Goal: Task Accomplishment & Management: Manage account settings

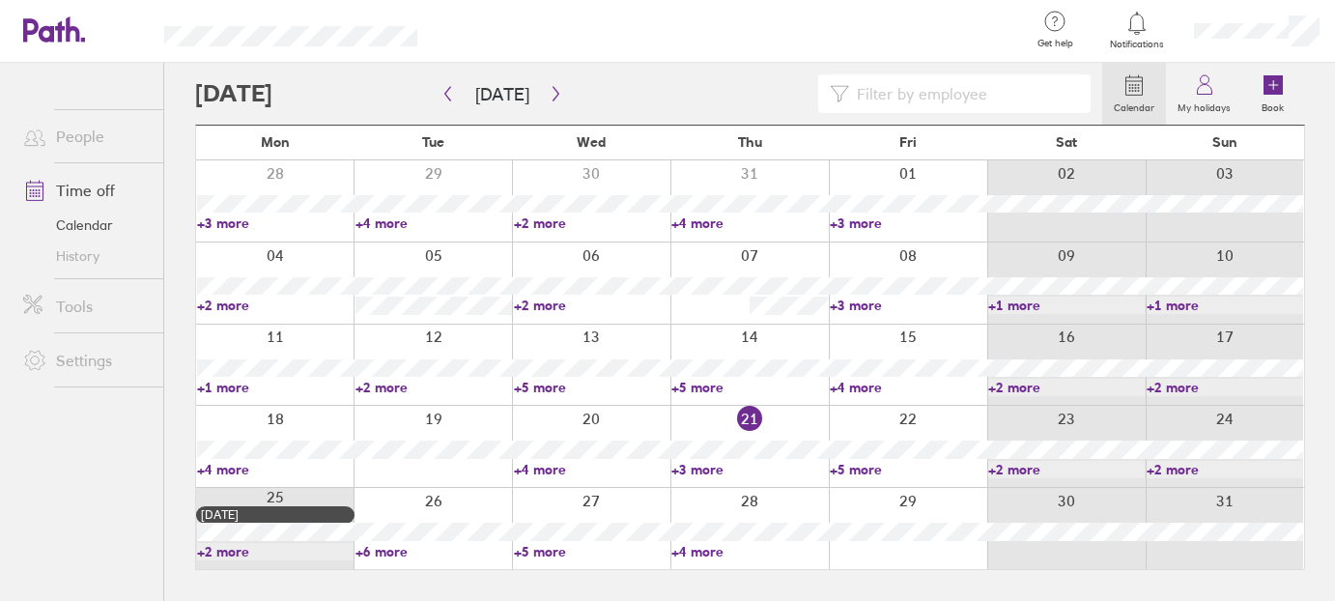
click at [399, 549] on link "+6 more" at bounding box center [433, 551] width 156 height 17
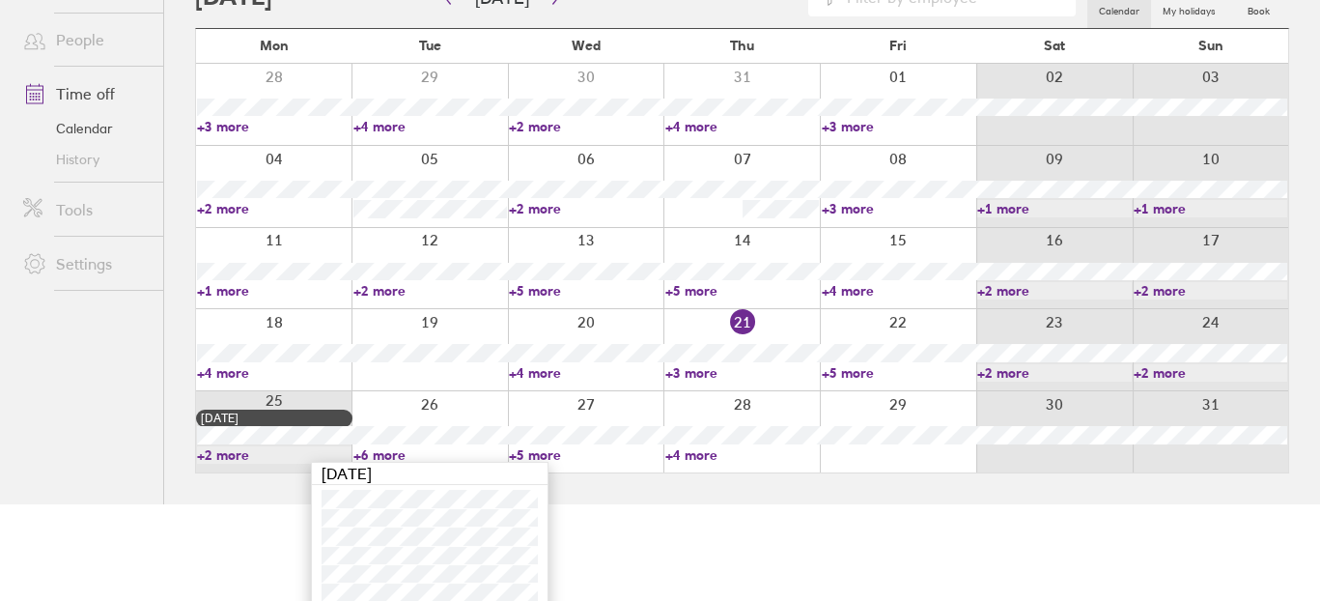
scroll to position [125, 0]
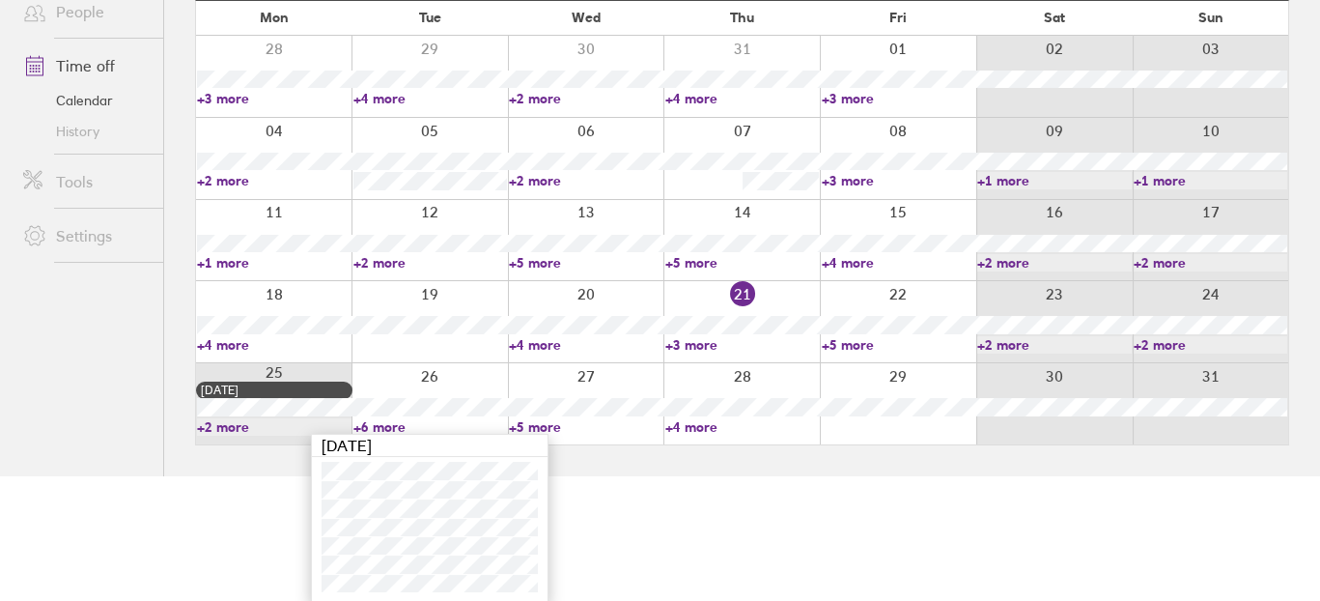
click at [537, 418] on link "+5 more" at bounding box center [586, 426] width 155 height 17
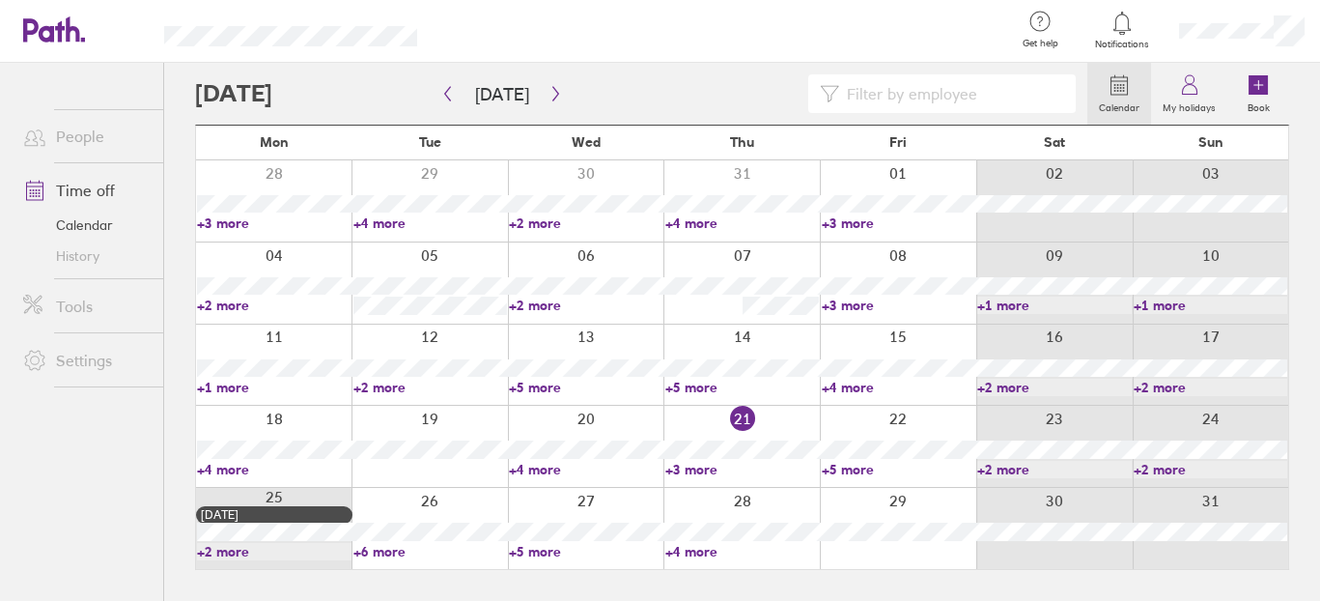
scroll to position [0, 0]
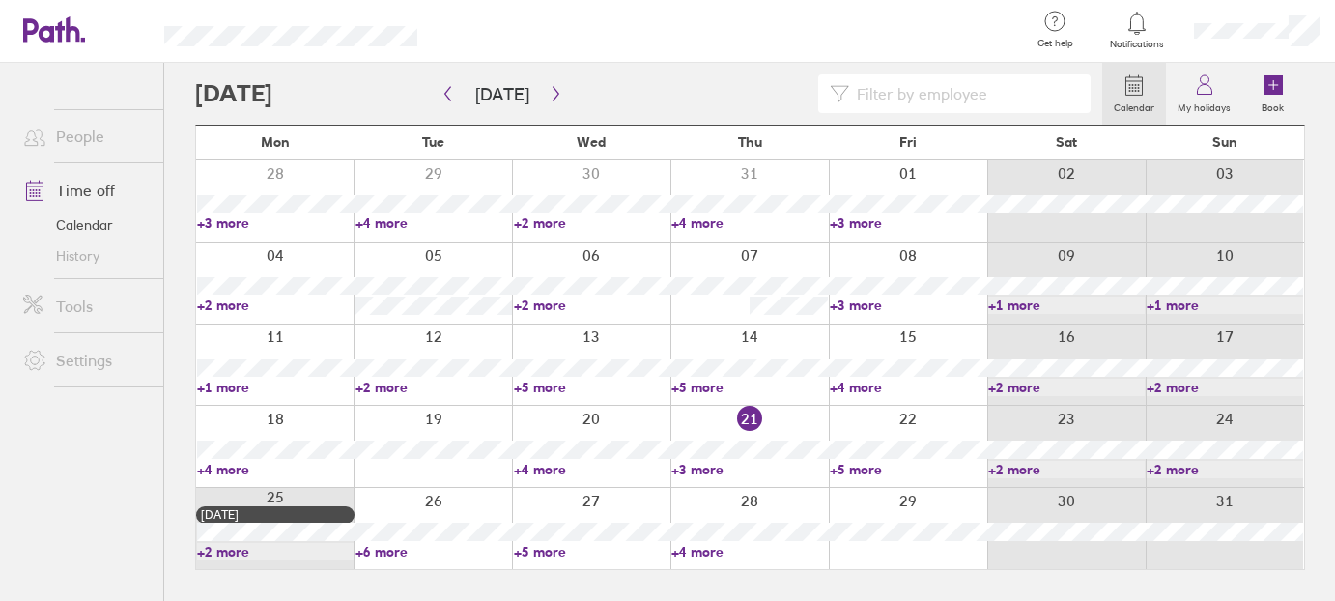
click at [544, 549] on link "+5 more" at bounding box center [592, 551] width 156 height 17
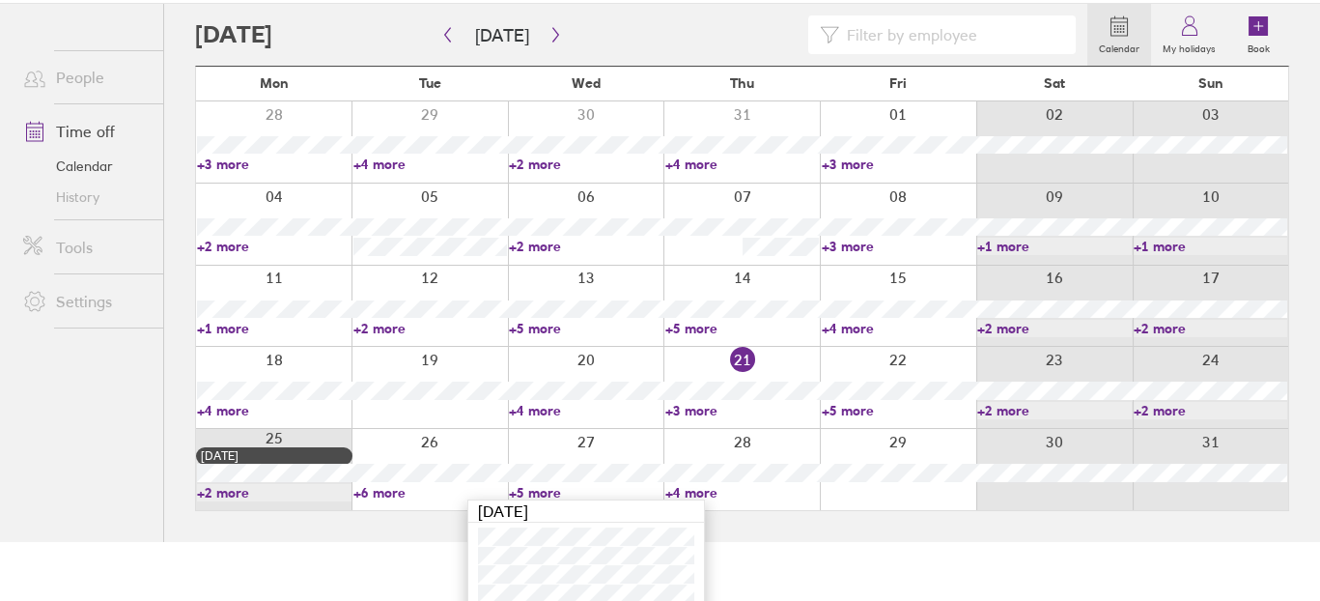
scroll to position [106, 0]
